Goal: Navigation & Orientation: Find specific page/section

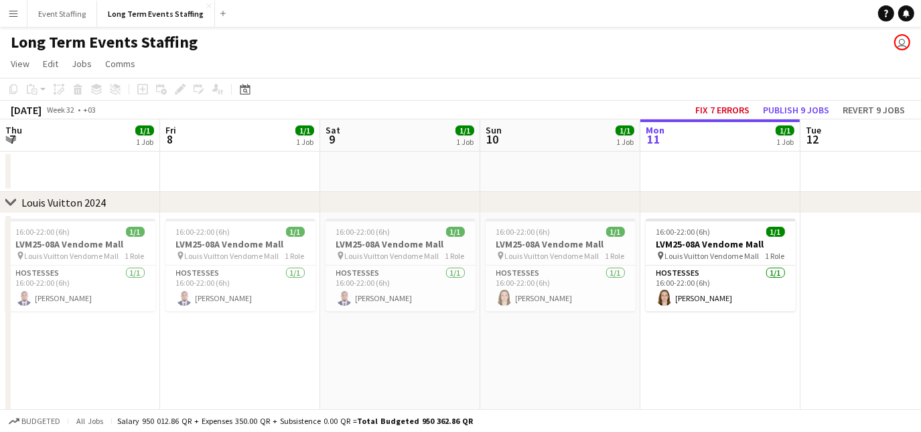
click at [11, 9] on app-icon "Menu" at bounding box center [13, 13] width 11 height 11
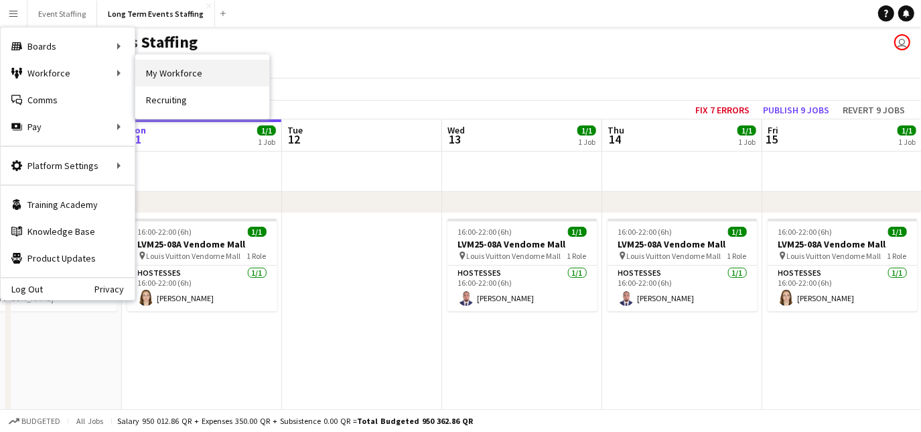
click at [171, 80] on link "My Workforce" at bounding box center [202, 73] width 134 height 27
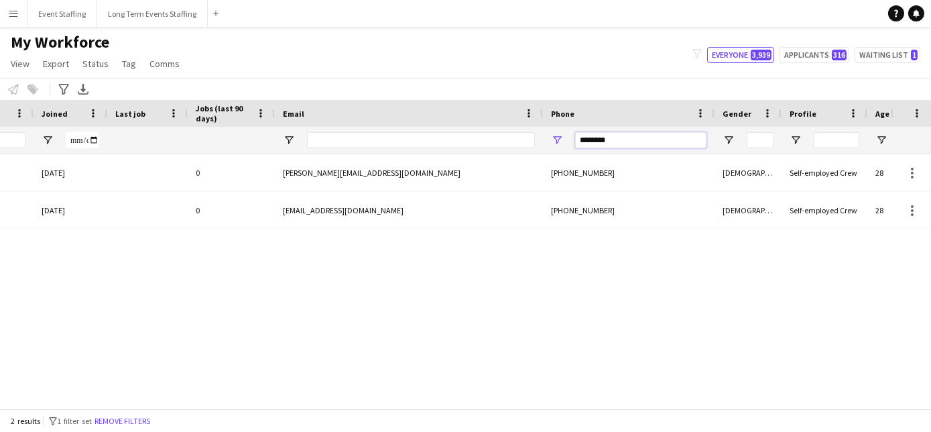
drag, startPoint x: 620, startPoint y: 139, endPoint x: 408, endPoint y: 100, distance: 215.3
click at [408, 100] on div "Workforce Details Crew Attributes Rating Status City" at bounding box center [314, 127] width 1647 height 54
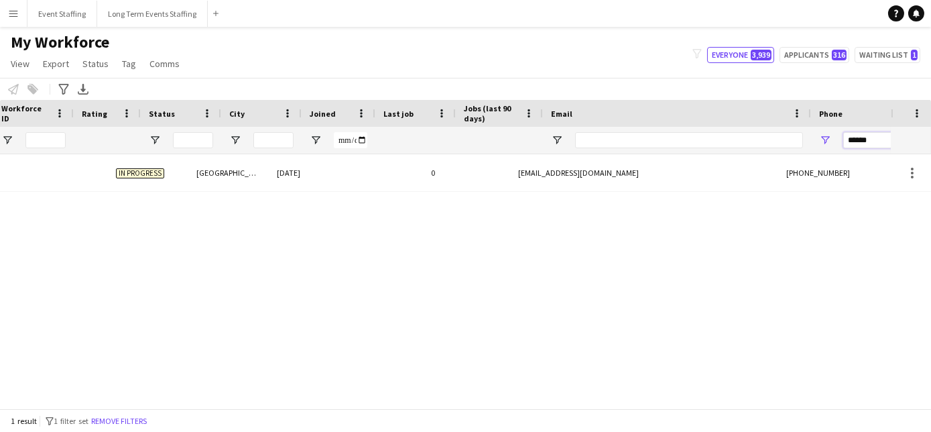
scroll to position [0, 241]
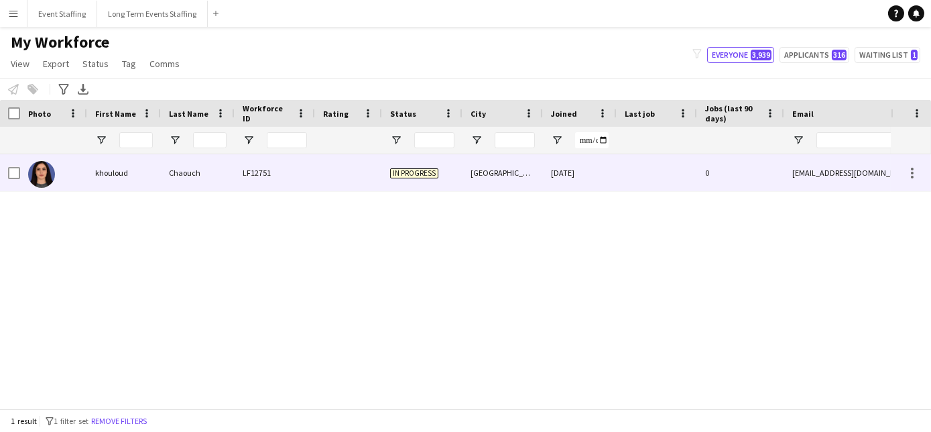
click at [44, 186] on img at bounding box center [41, 174] width 27 height 27
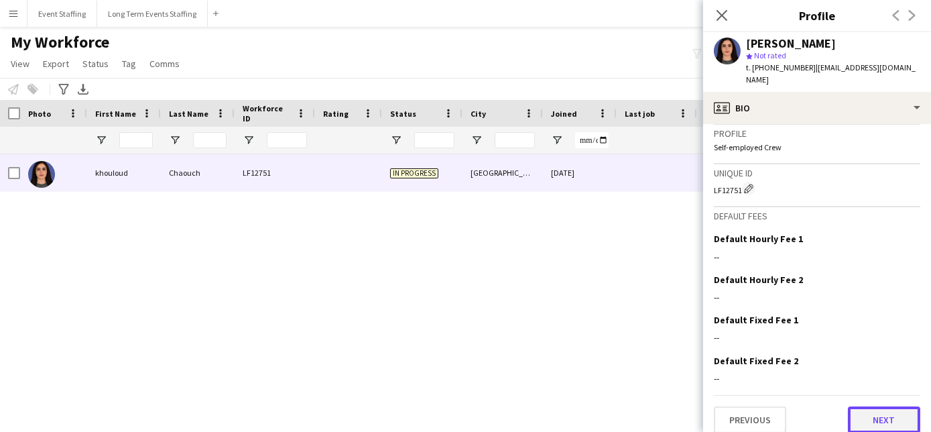
click at [850, 406] on button "Next" at bounding box center [884, 419] width 72 height 27
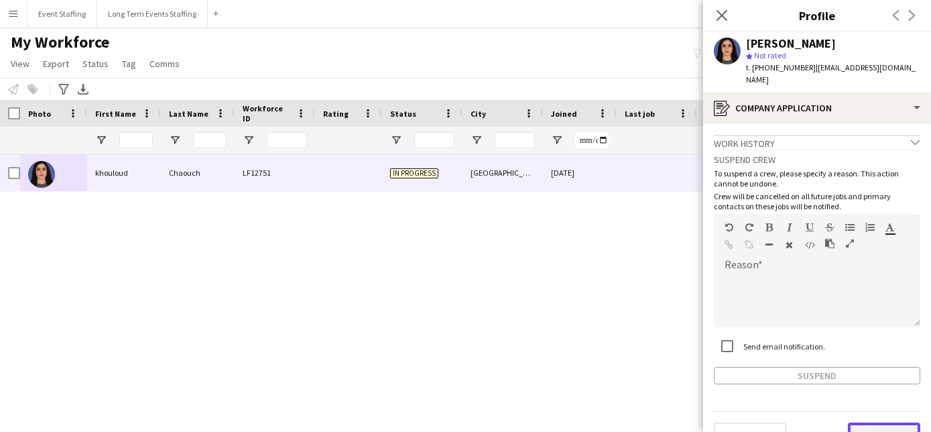
click at [865, 422] on button "Next" at bounding box center [884, 435] width 72 height 27
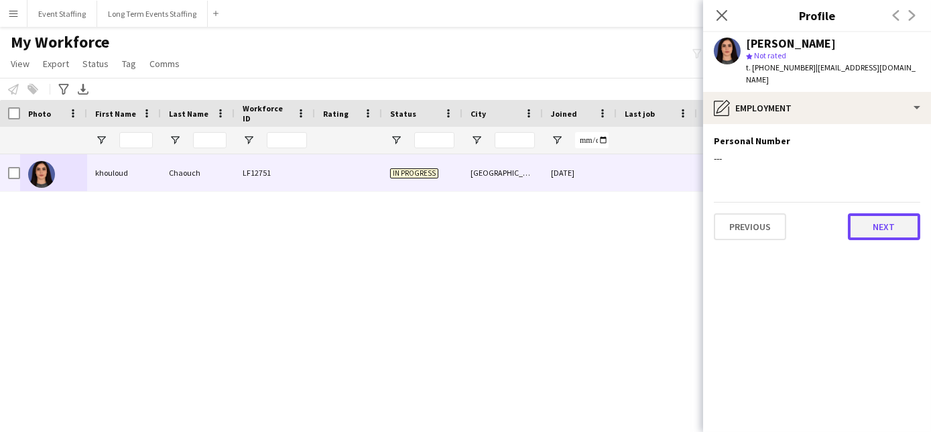
click at [872, 218] on button "Next" at bounding box center [884, 226] width 72 height 27
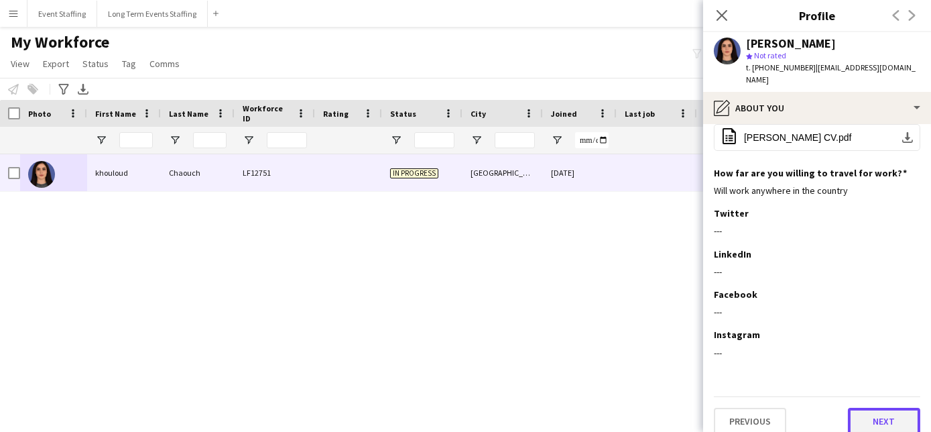
click at [874, 407] on button "Next" at bounding box center [884, 420] width 72 height 27
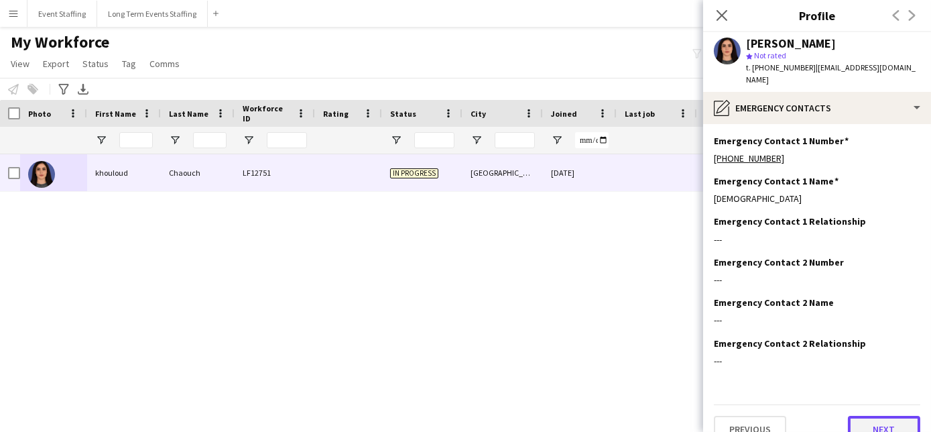
click at [870, 415] on button "Next" at bounding box center [884, 428] width 72 height 27
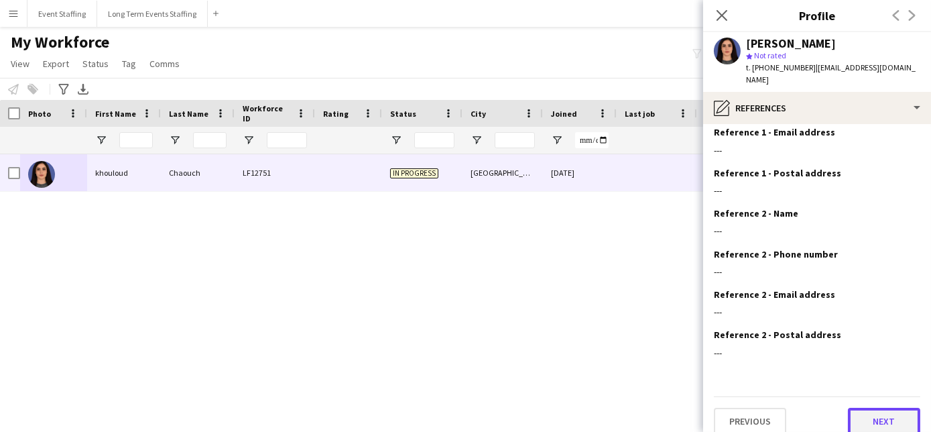
click at [882, 410] on button "Next" at bounding box center [884, 420] width 72 height 27
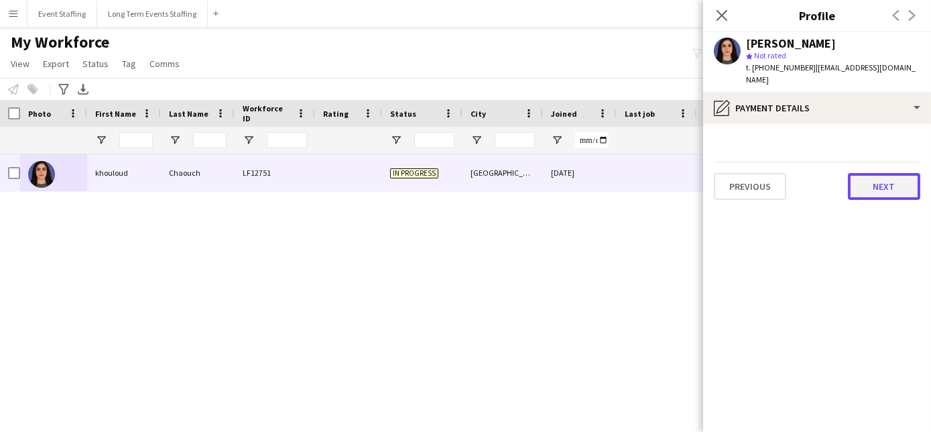
click at [868, 173] on button "Next" at bounding box center [884, 186] width 72 height 27
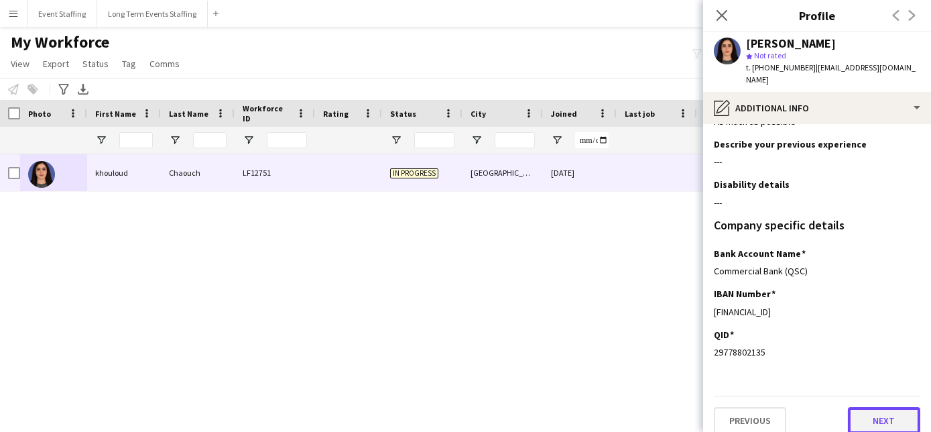
click at [870, 417] on button "Next" at bounding box center [884, 420] width 72 height 27
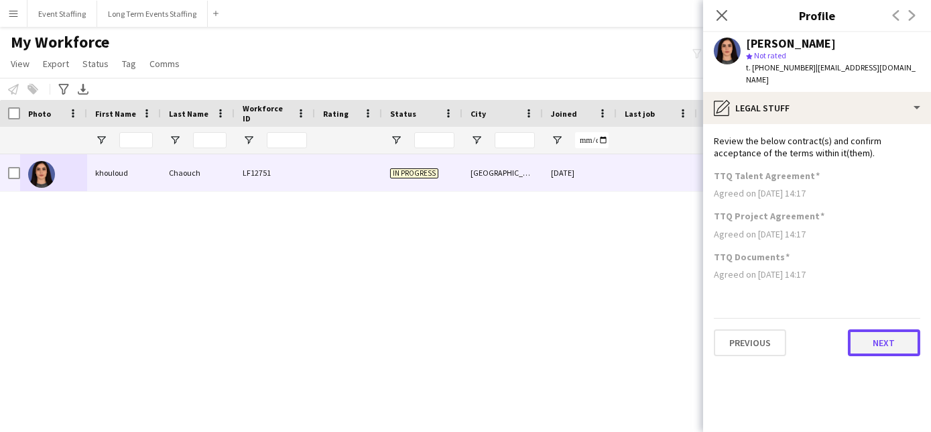
click at [881, 329] on button "Next" at bounding box center [884, 342] width 72 height 27
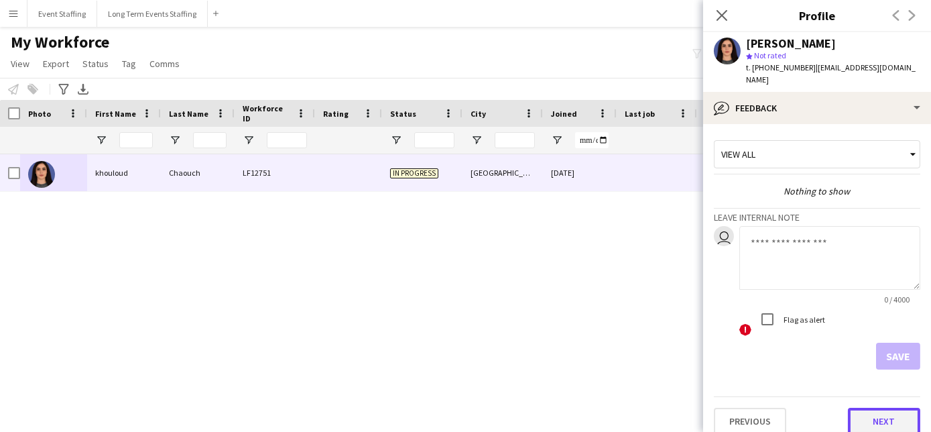
click at [875, 407] on button "Next" at bounding box center [884, 420] width 72 height 27
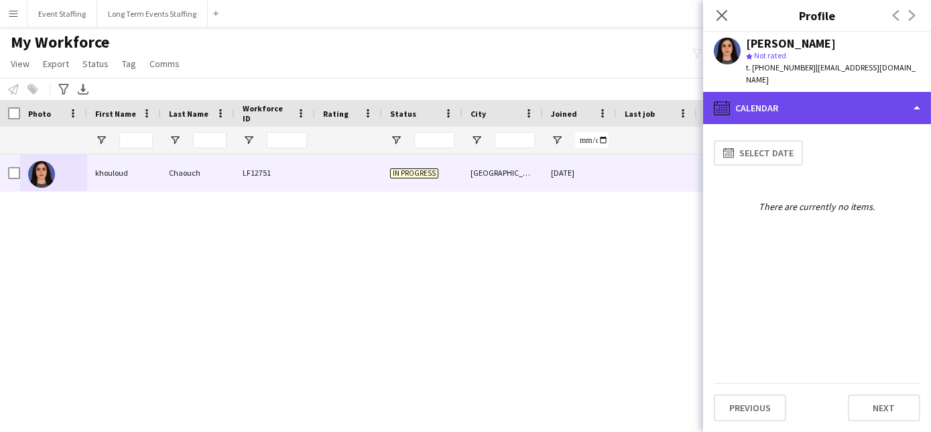
click at [814, 96] on div "calendar-full Calendar" at bounding box center [817, 108] width 228 height 32
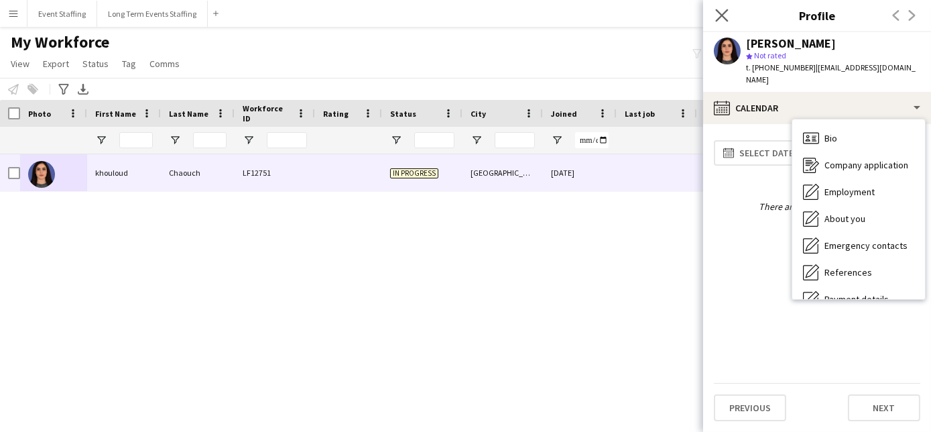
click at [716, 15] on icon "Close pop-in" at bounding box center [721, 15] width 13 height 13
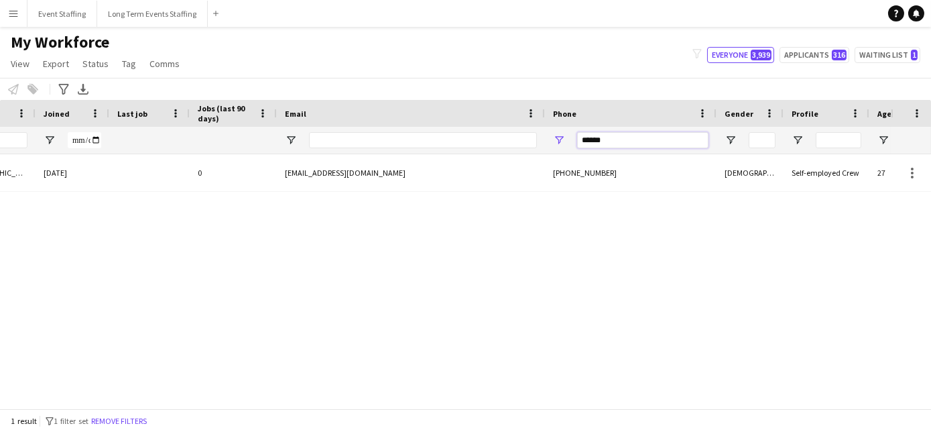
drag, startPoint x: 618, startPoint y: 145, endPoint x: 515, endPoint y: 128, distance: 104.6
click at [515, 128] on div at bounding box center [316, 140] width 1647 height 27
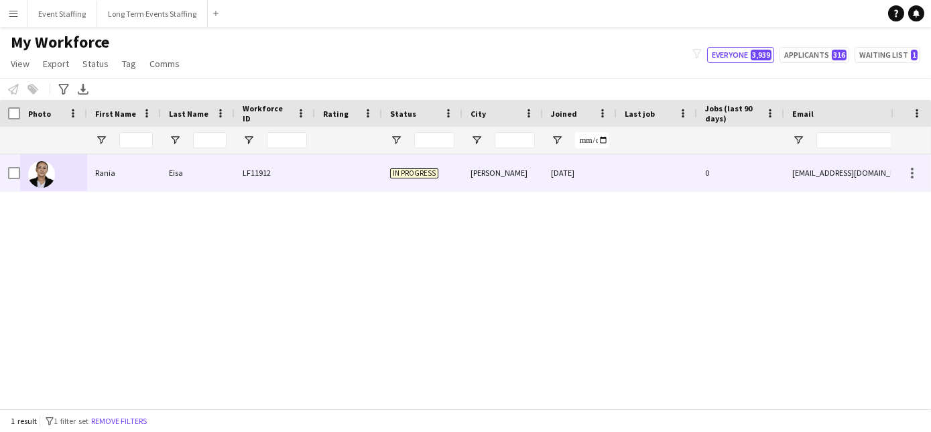
type input "********"
click at [50, 178] on img at bounding box center [41, 174] width 27 height 27
